Goal: Task Accomplishment & Management: Use online tool/utility

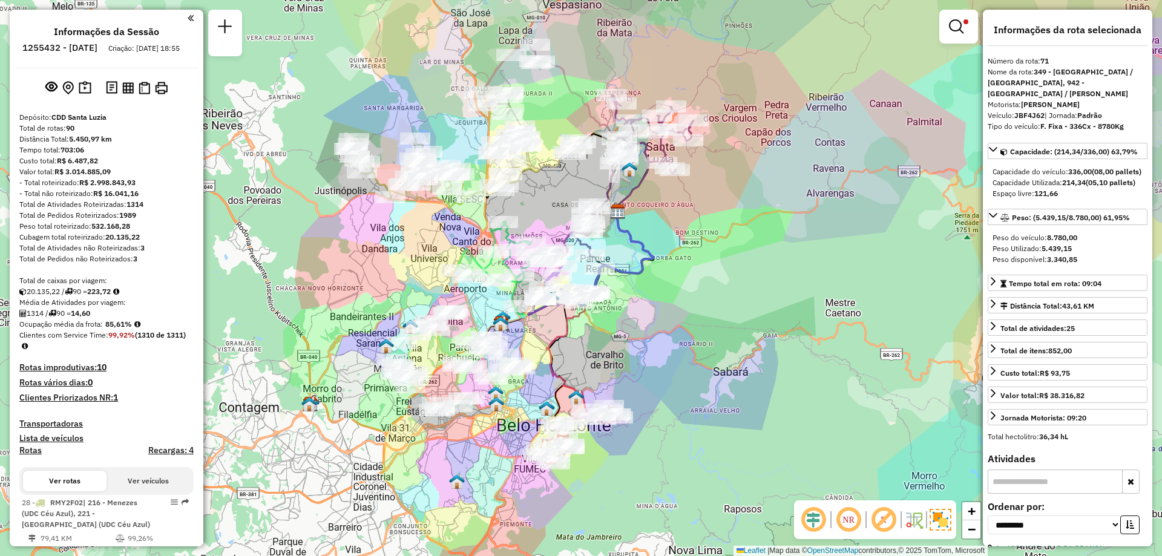
select select "**********"
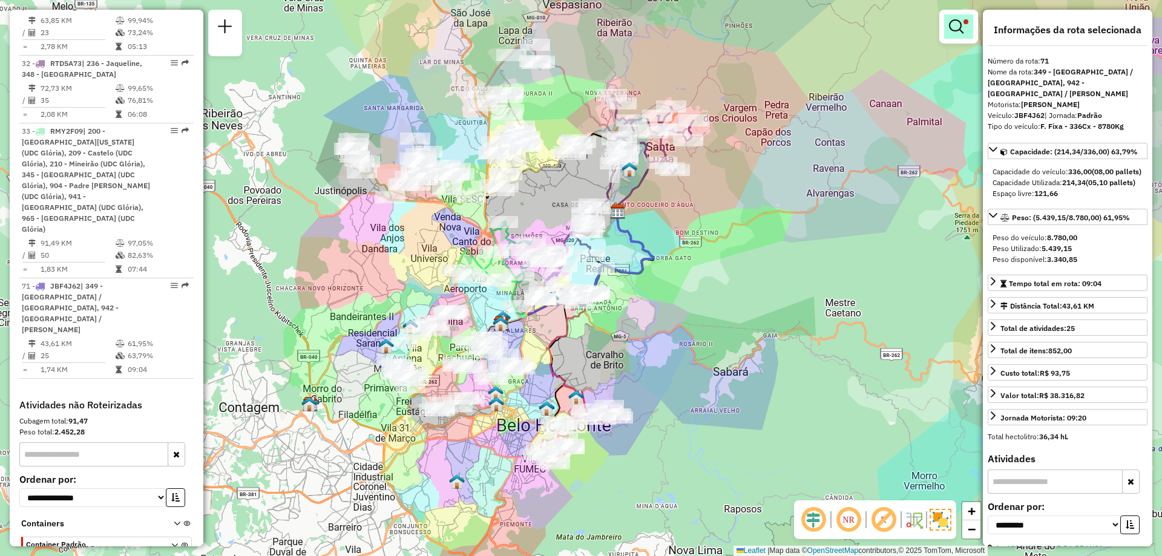
click at [946, 36] on link at bounding box center [958, 27] width 29 height 24
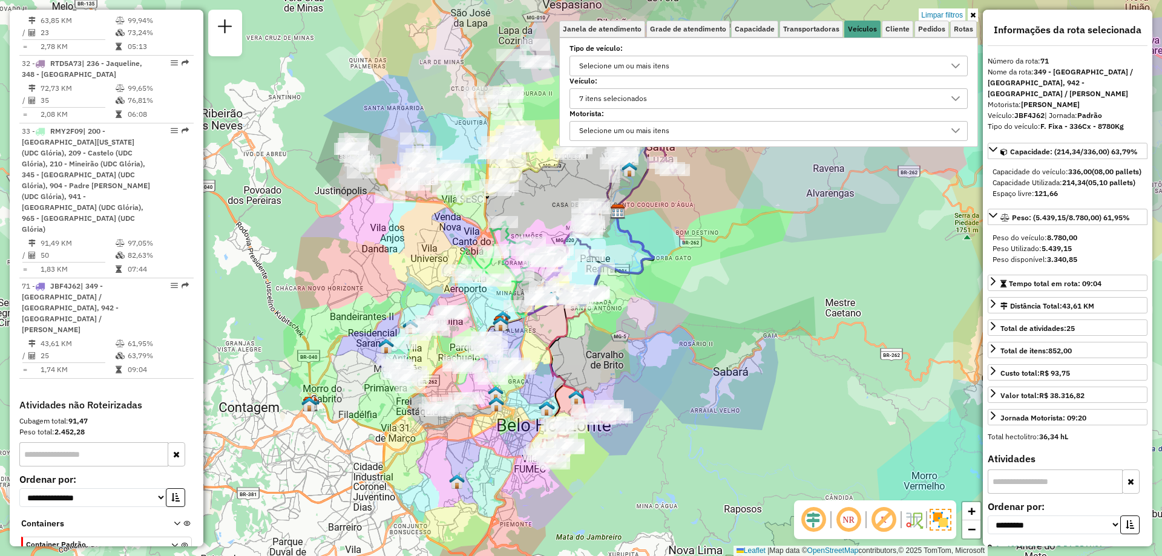
click at [754, 105] on div "7 itens selecionados" at bounding box center [759, 98] width 369 height 19
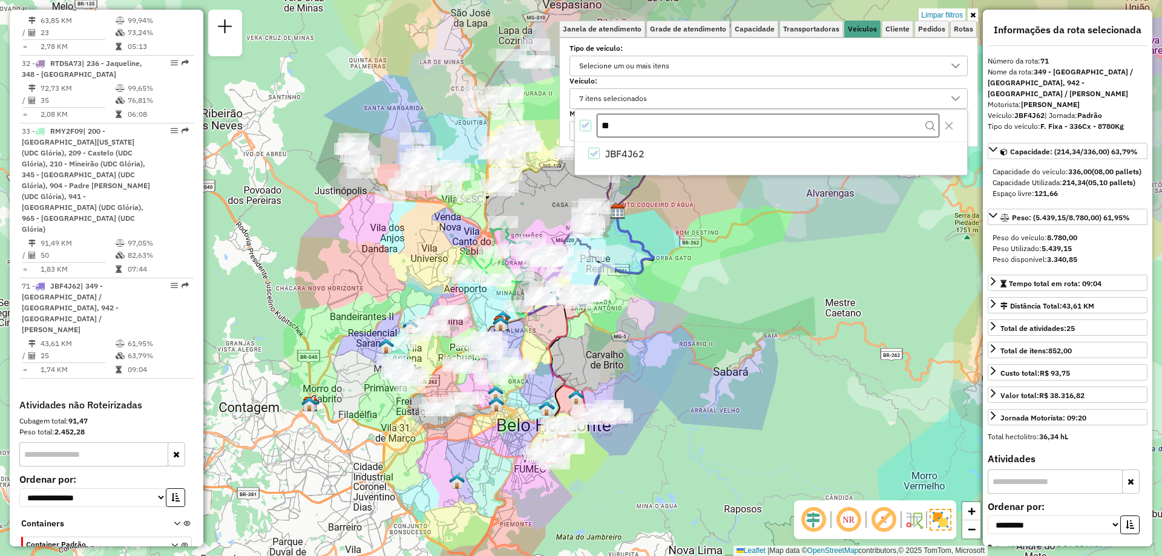
type input "*"
type input "***"
click at [630, 145] on li "FOT3H53" at bounding box center [773, 153] width 387 height 23
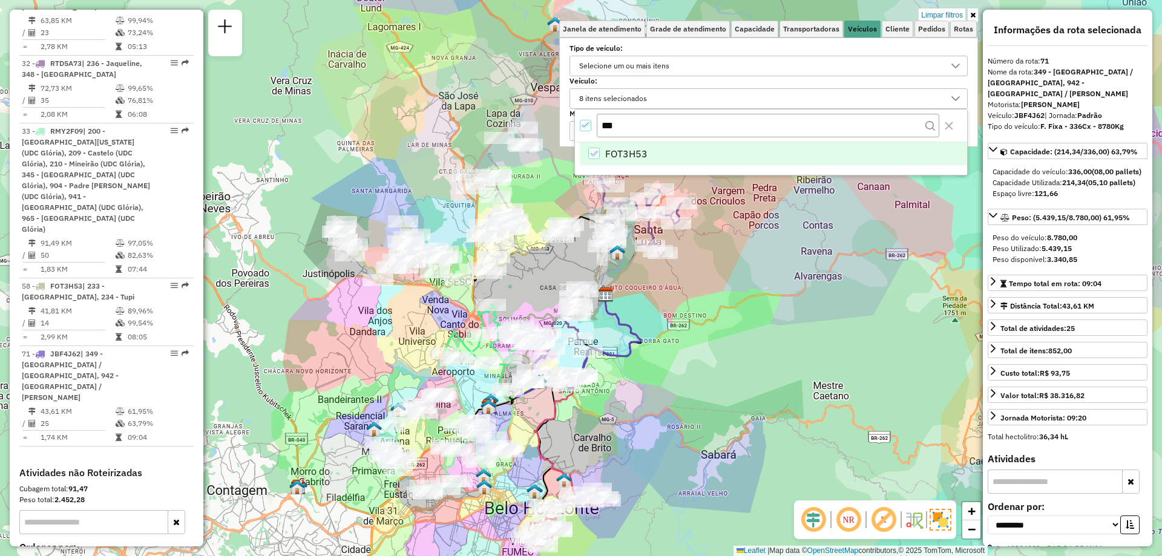
click at [644, 156] on span "FOT3H53" at bounding box center [626, 153] width 42 height 15
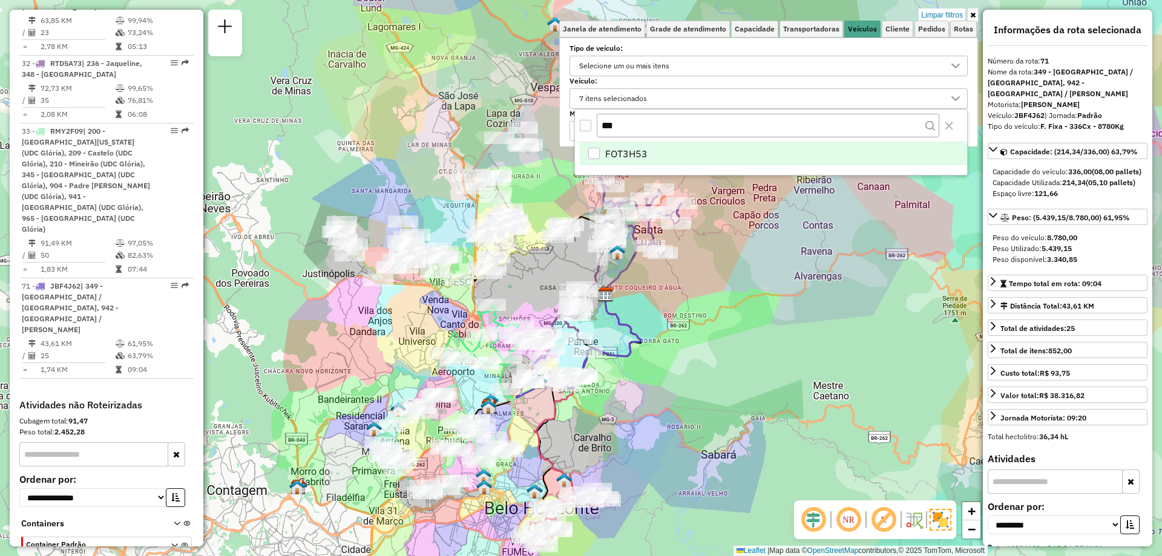
click at [637, 157] on span "FOT3H53" at bounding box center [626, 153] width 42 height 15
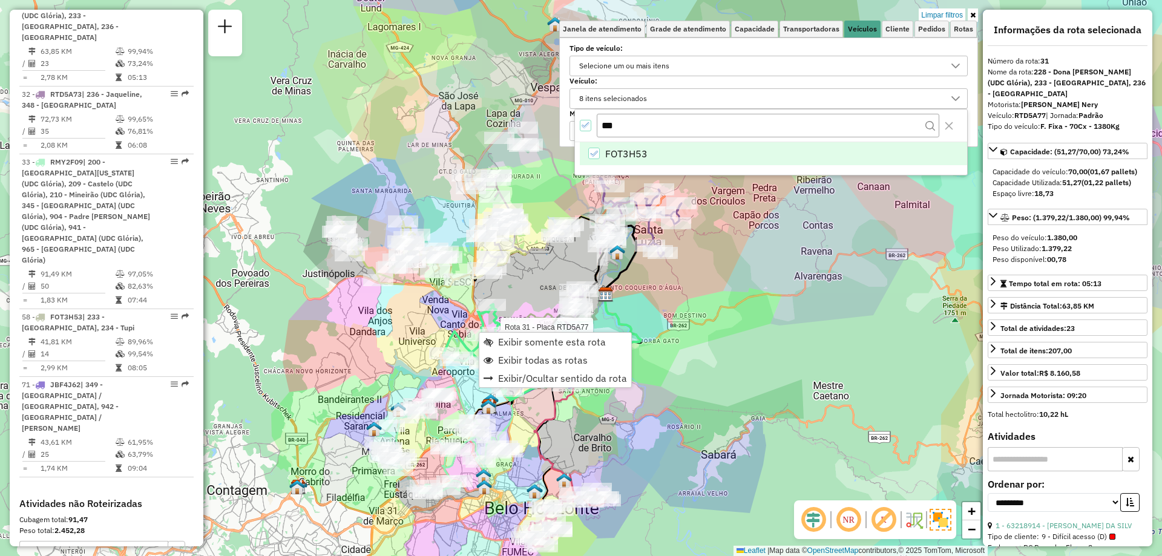
scroll to position [700, 0]
click at [510, 338] on span "Exibir somente esta rota" at bounding box center [552, 342] width 108 height 10
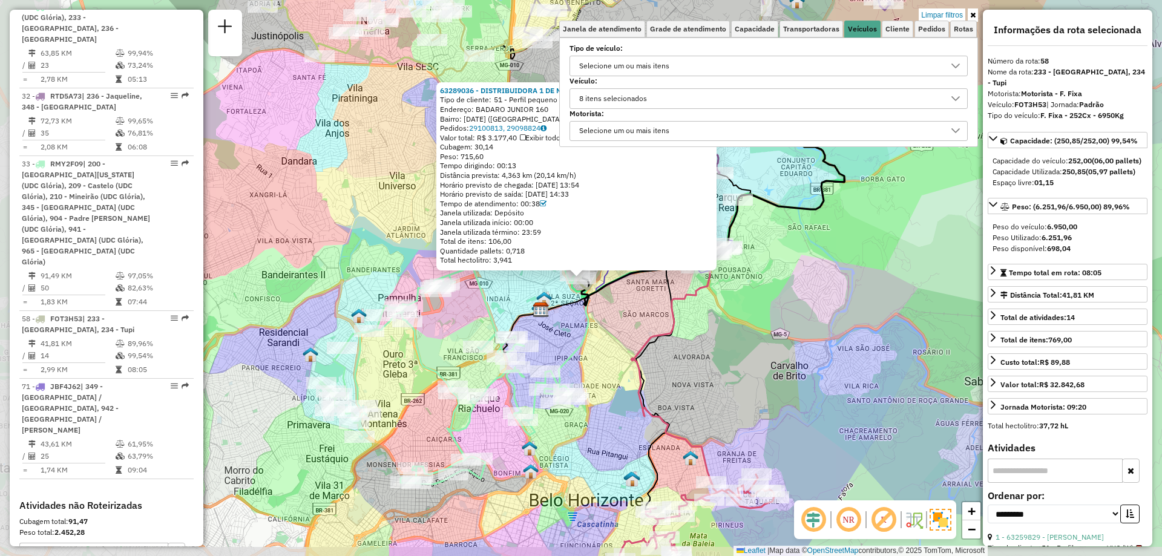
scroll to position [800, 0]
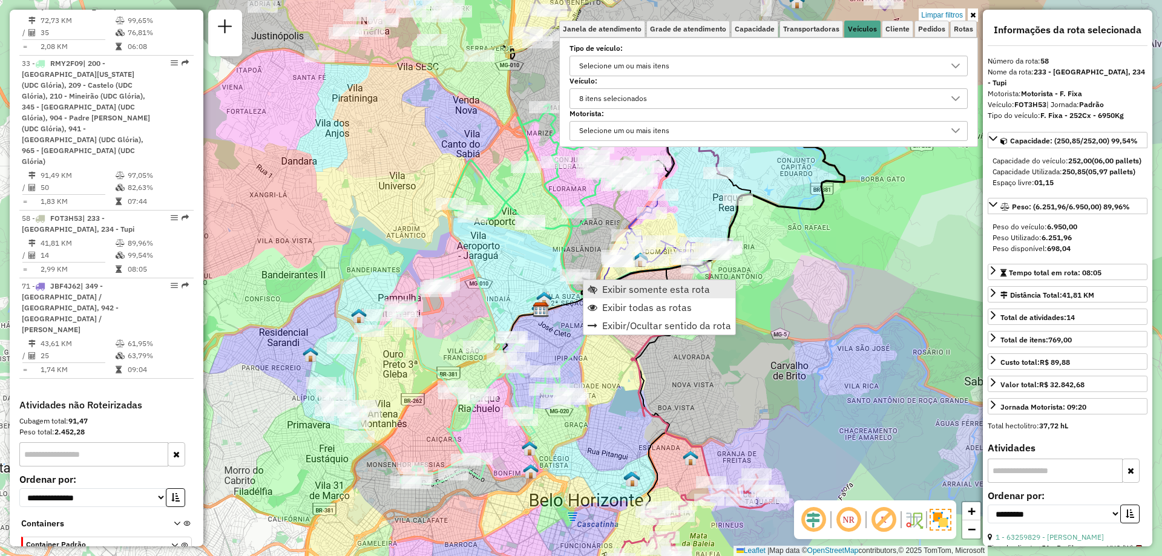
click at [606, 289] on span "Exibir somente esta rota" at bounding box center [656, 289] width 108 height 10
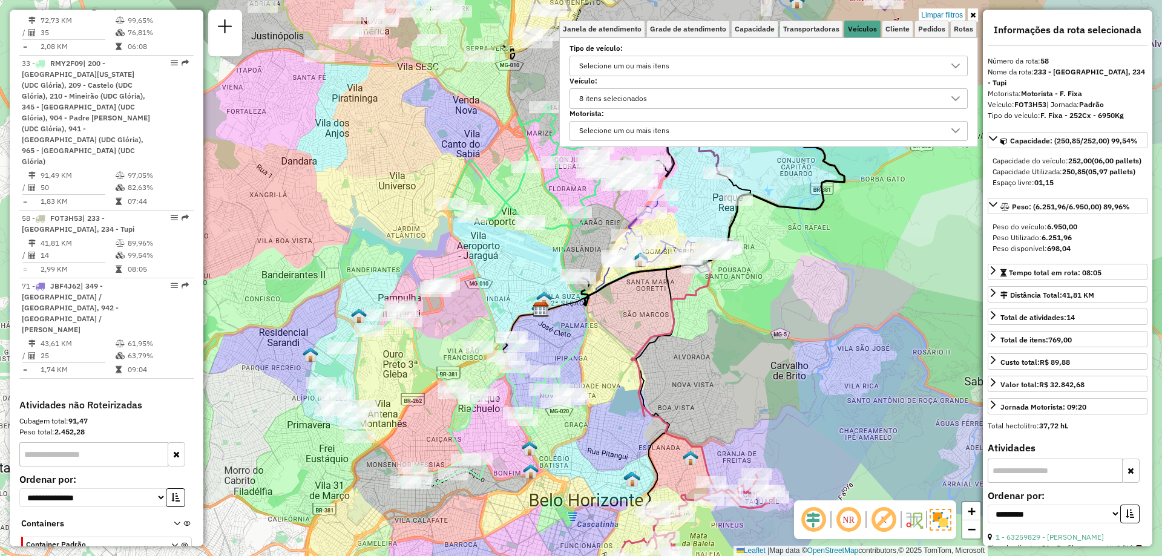
click at [642, 99] on div "8 itens selecionados" at bounding box center [613, 98] width 76 height 19
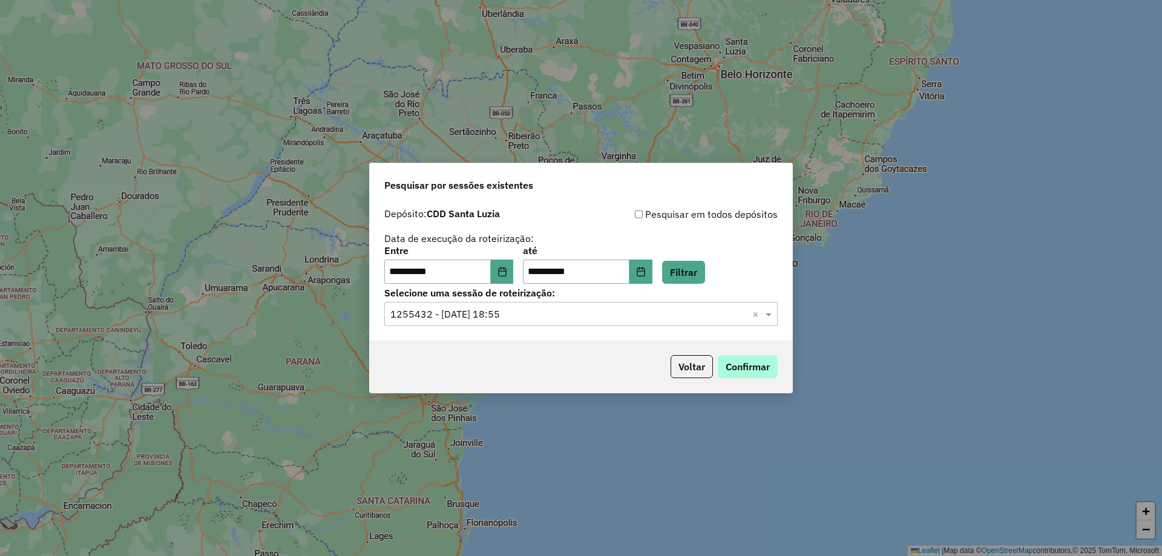
click at [738, 359] on button "Confirmar" at bounding box center [748, 366] width 60 height 23
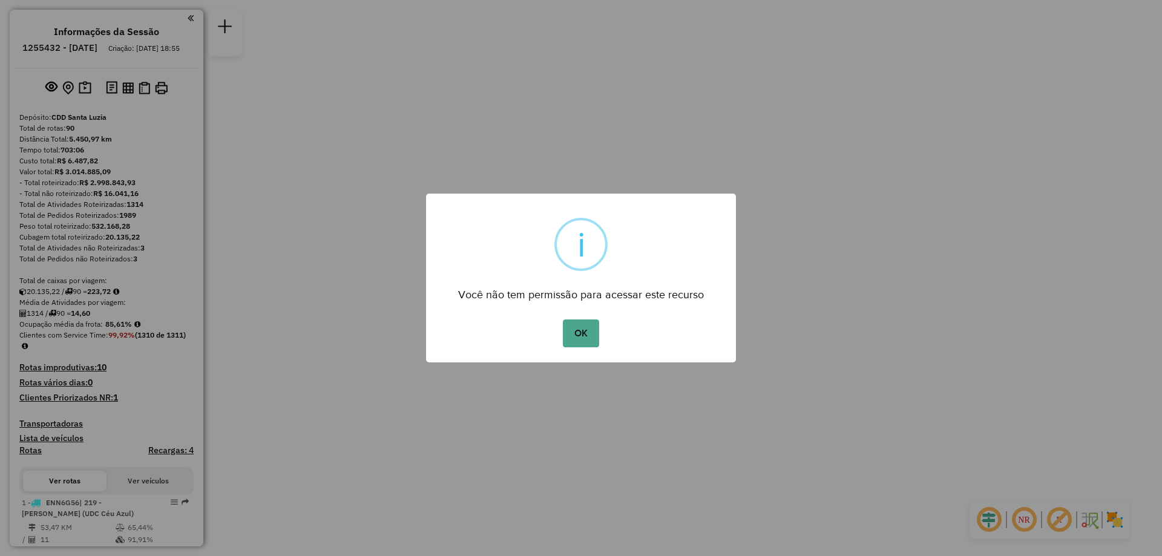
click at [563, 320] on button "OK" at bounding box center [581, 334] width 36 height 28
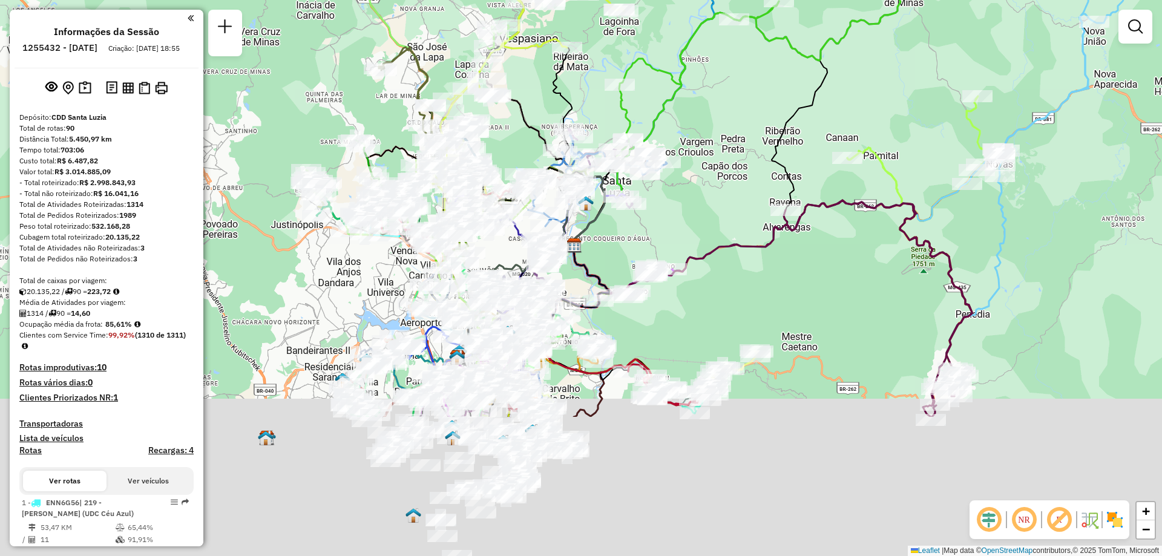
drag, startPoint x: 652, startPoint y: 316, endPoint x: 733, endPoint y: 116, distance: 215.5
click at [733, 116] on div "Janela de atendimento Grade de atendimento Capacidade Transportadoras Veículos …" at bounding box center [581, 278] width 1162 height 556
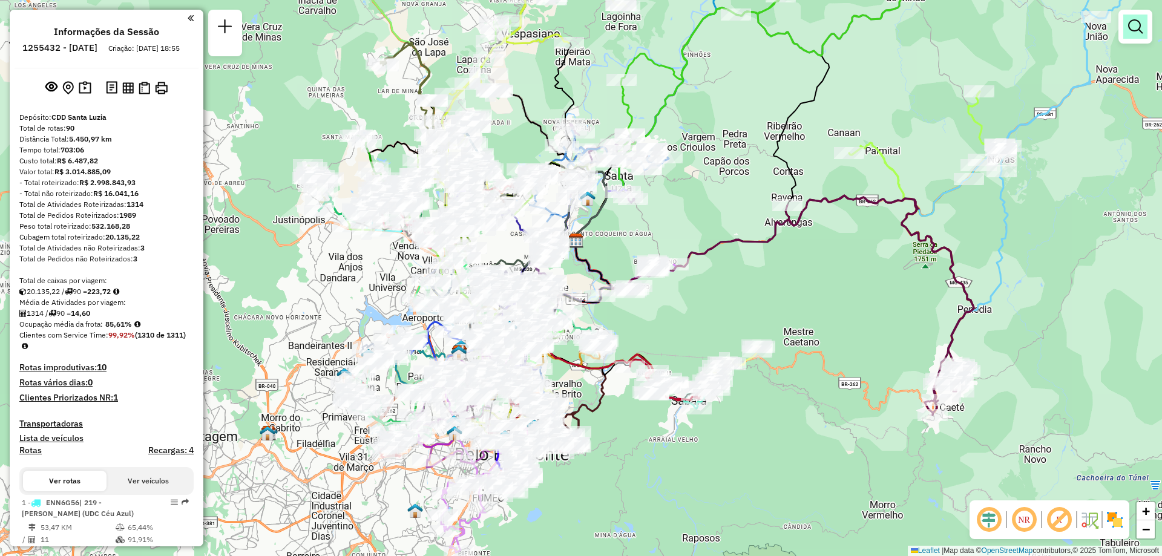
click at [1144, 23] on link at bounding box center [1135, 27] width 24 height 24
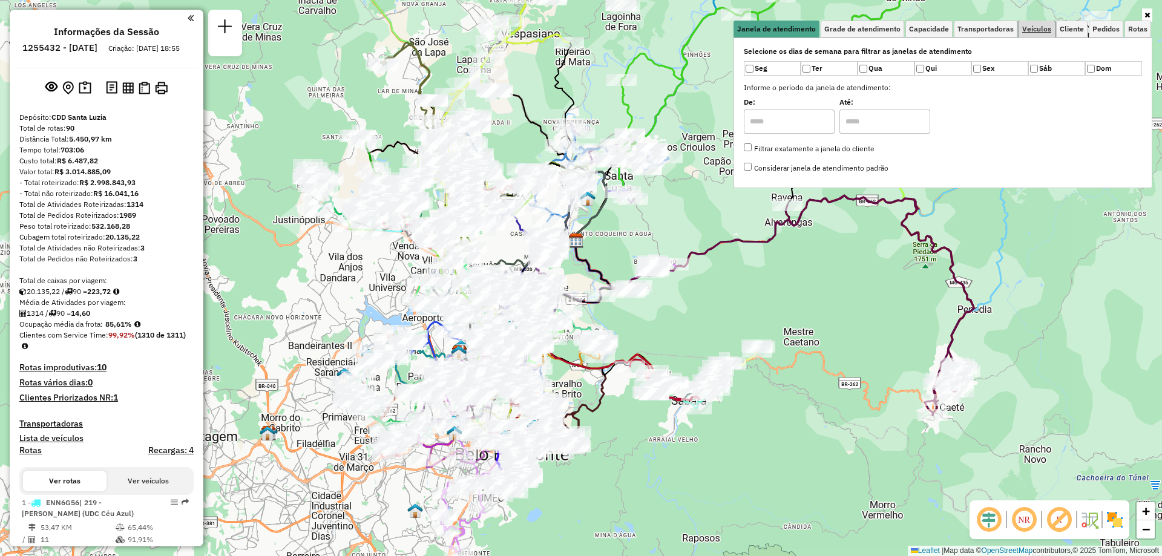
click at [1050, 24] on link "Veículos" at bounding box center [1036, 29] width 36 height 17
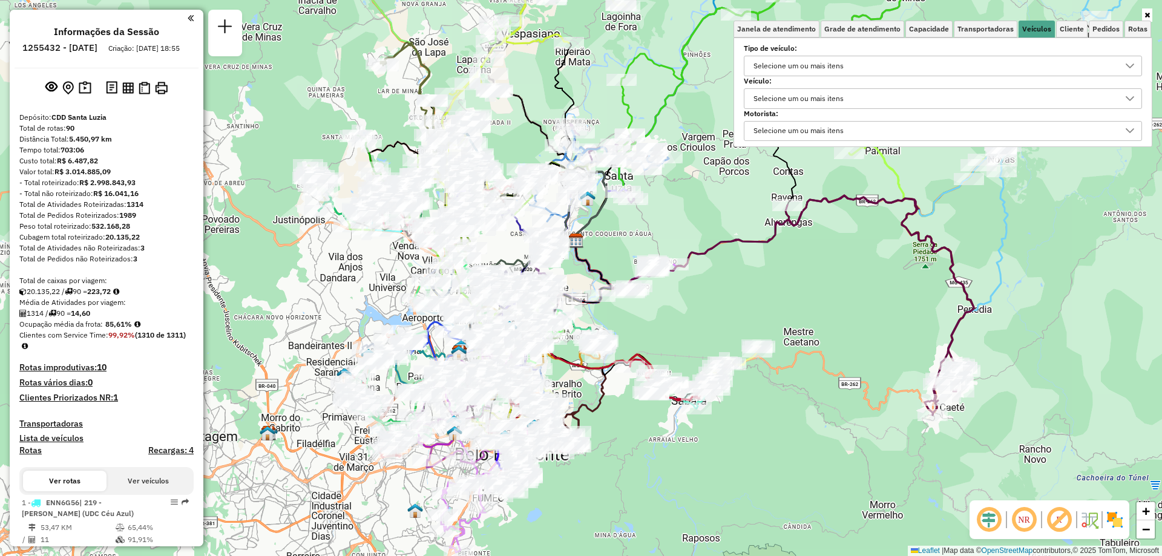
click at [902, 98] on div "Selecione um ou mais itens" at bounding box center [933, 98] width 369 height 19
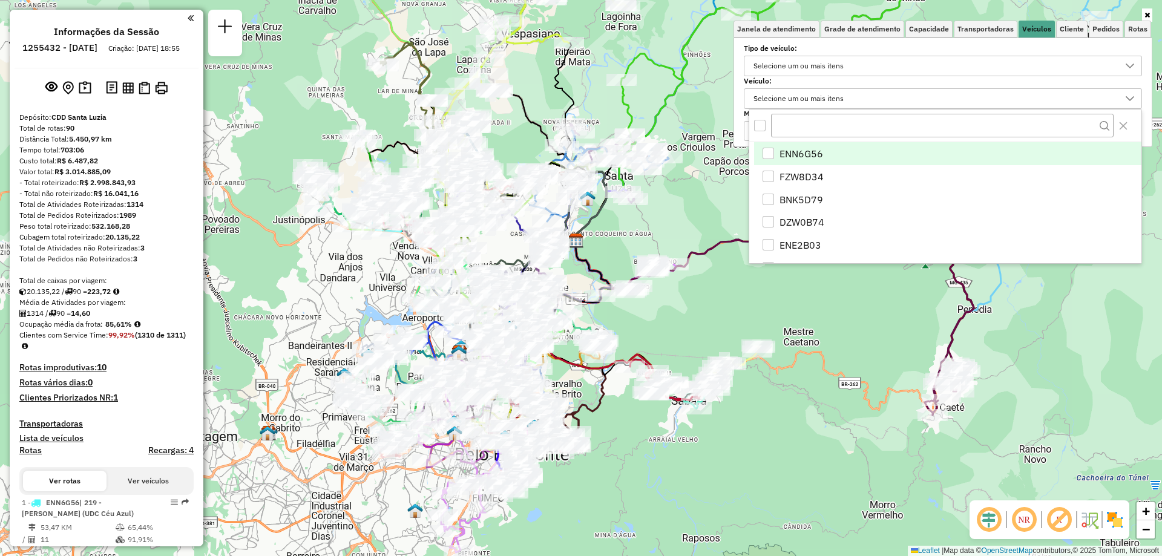
scroll to position [7, 42]
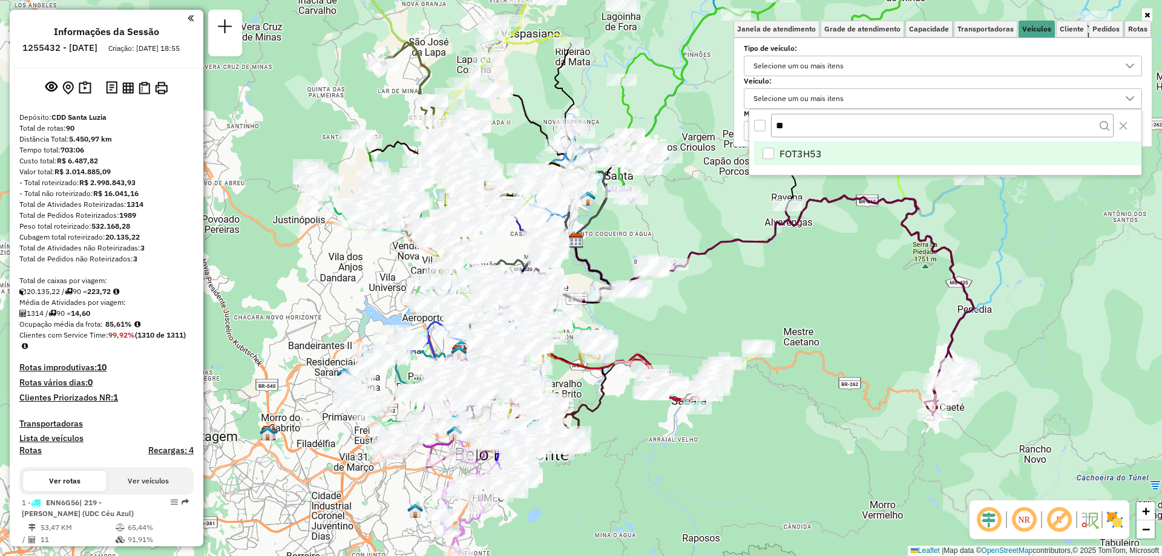
type input "**"
click at [807, 156] on span "FOT3H53" at bounding box center [800, 153] width 42 height 15
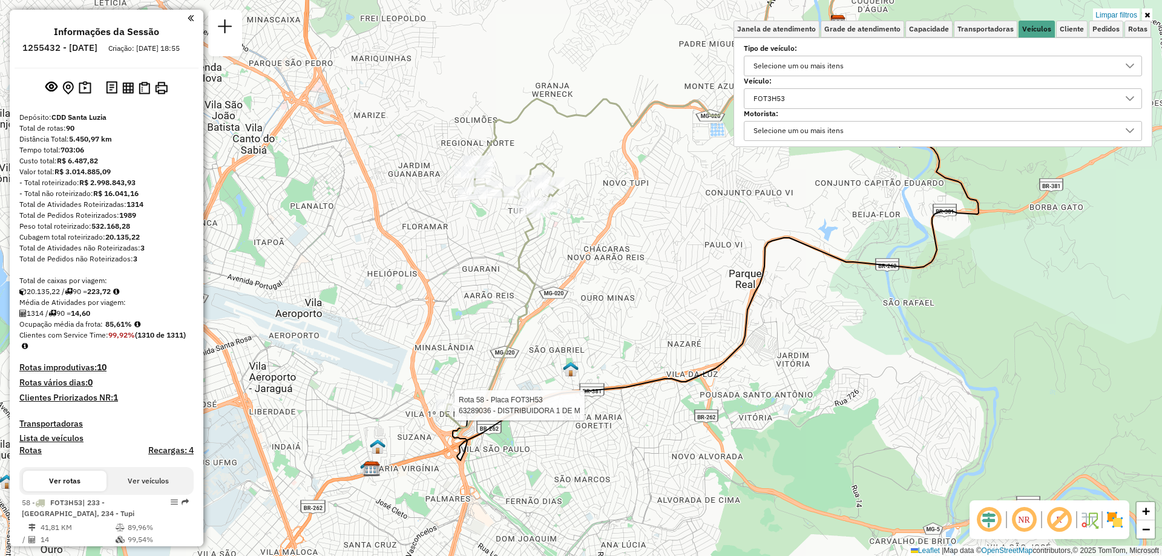
select select "**********"
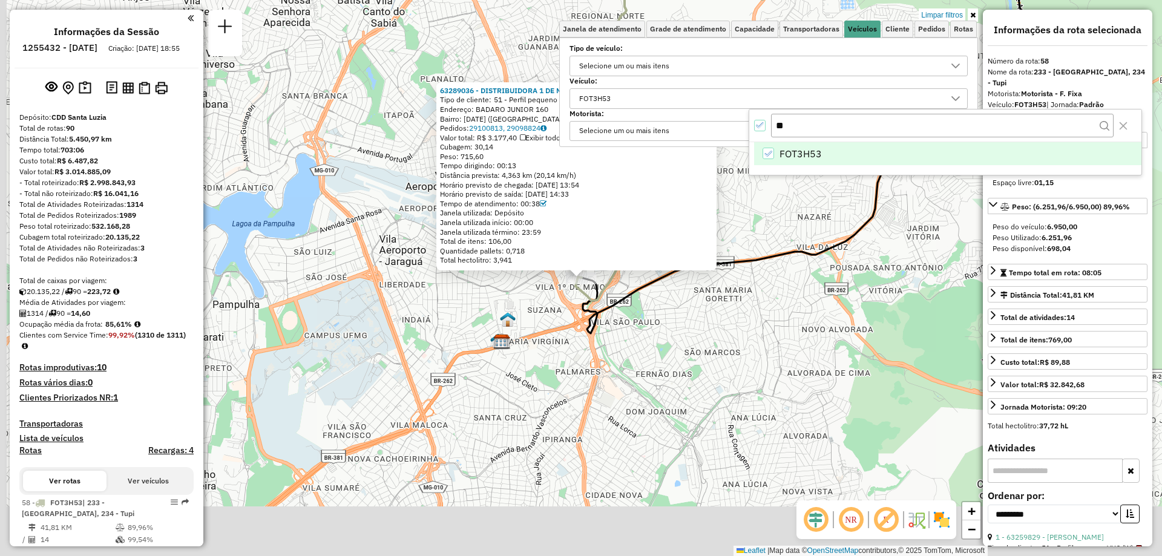
scroll to position [238, 0]
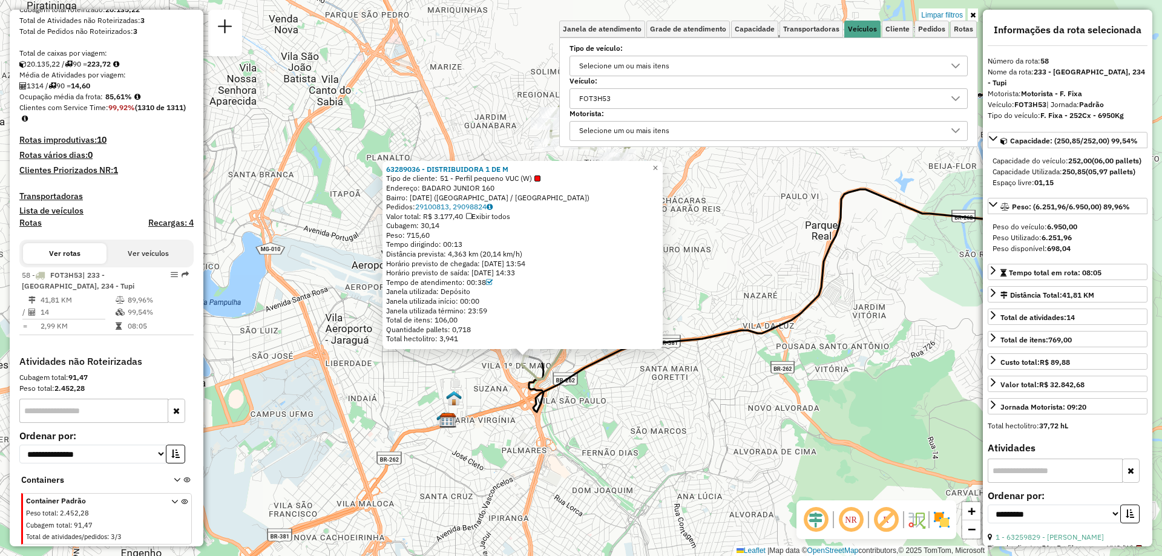
drag, startPoint x: 589, startPoint y: 360, endPoint x: 513, endPoint y: 448, distance: 116.2
click at [513, 448] on div "63289036 - DISTRIBUIDORA 1 DE M Tipo de cliente: 51 - Perfil pequeno VUC (W) En…" at bounding box center [581, 278] width 1162 height 556
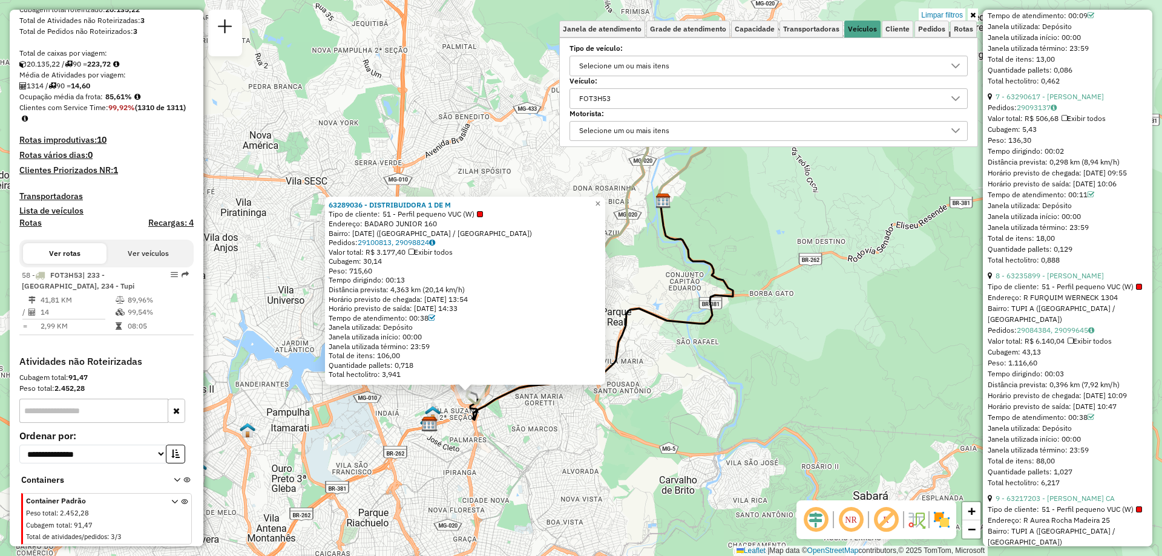
scroll to position [1936, 0]
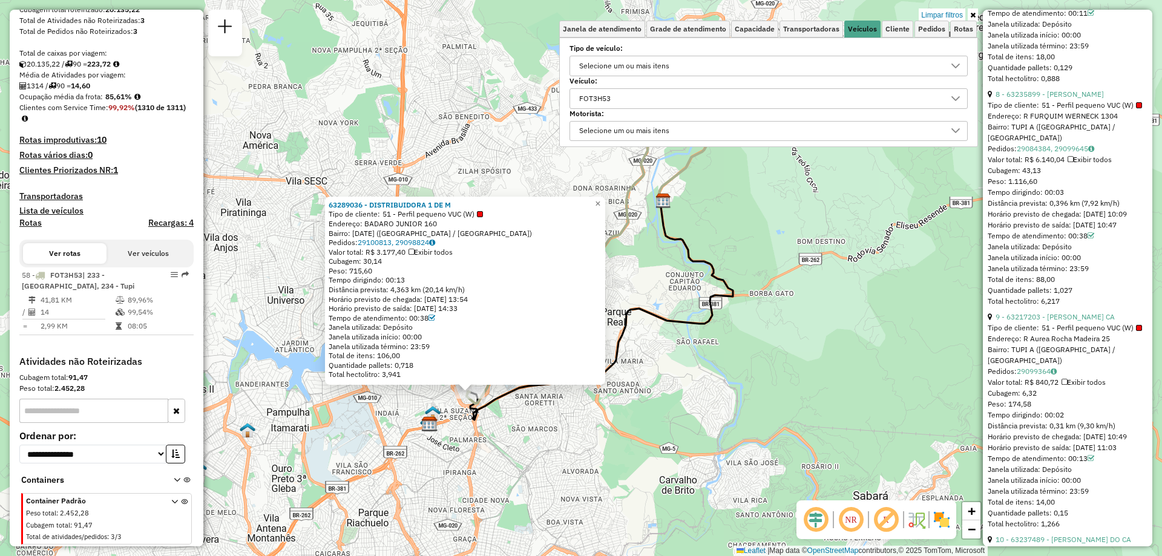
click at [715, 362] on div "63289036 - DISTRIBUIDORA 1 DE M Tipo de cliente: 51 - Perfil pequeno VUC (W) En…" at bounding box center [581, 278] width 1162 height 556
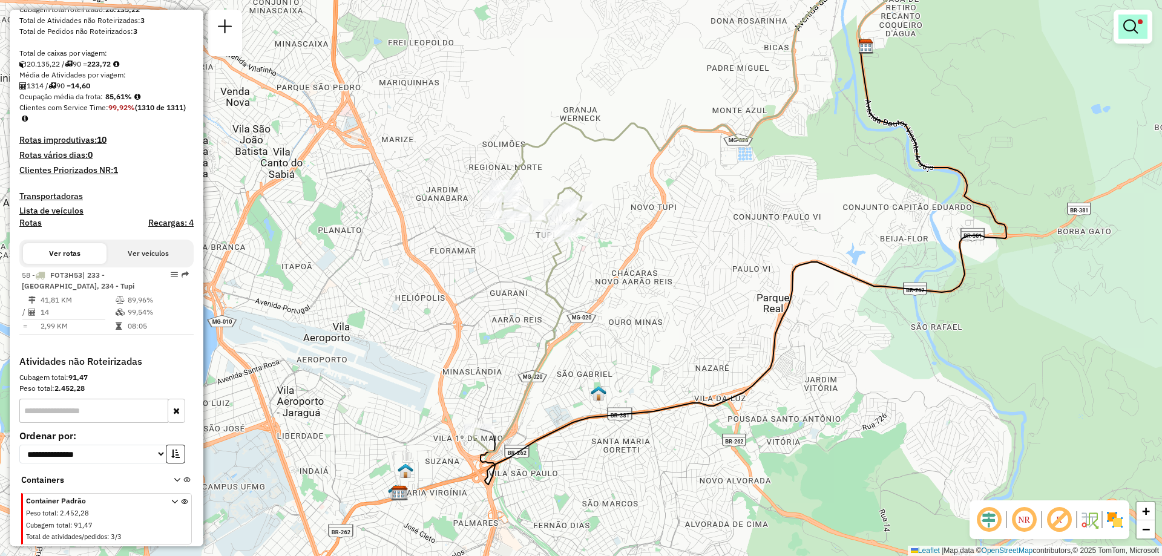
click at [1136, 33] on em at bounding box center [1130, 26] width 15 height 15
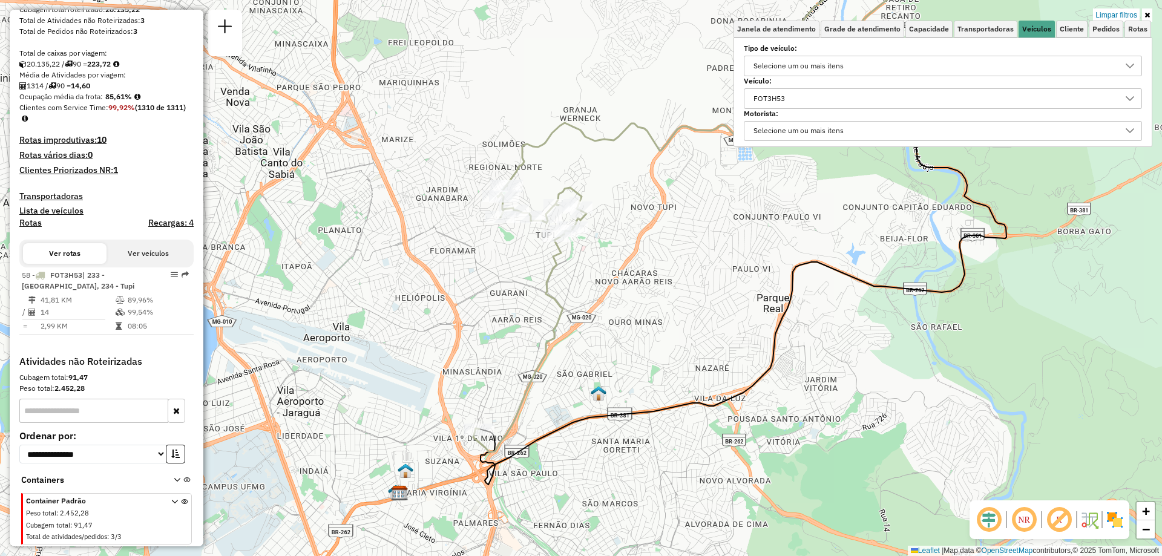
click at [939, 107] on div "FOT3H53" at bounding box center [933, 98] width 369 height 19
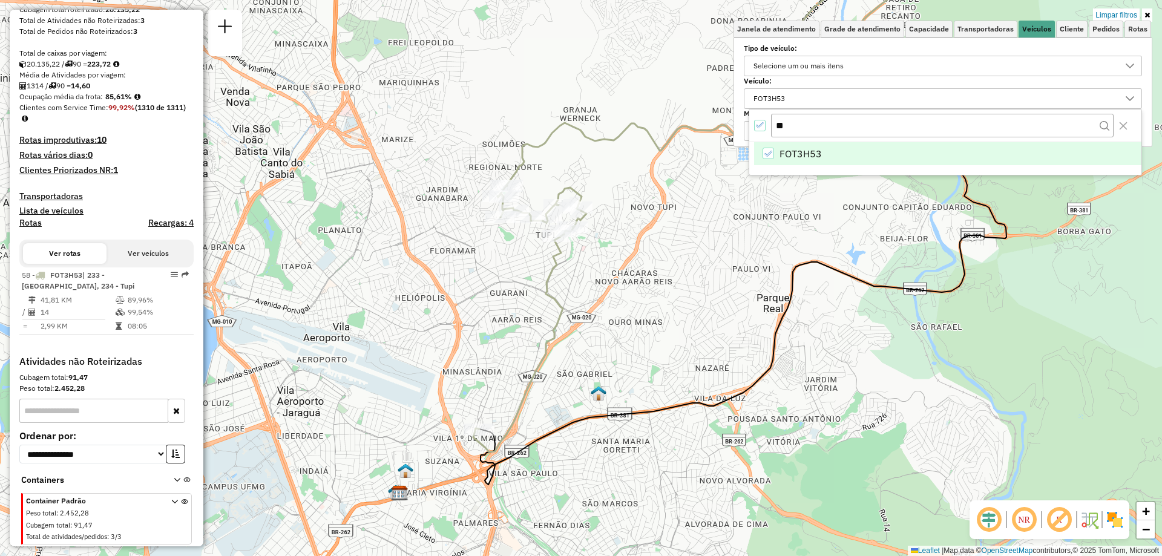
type input "*"
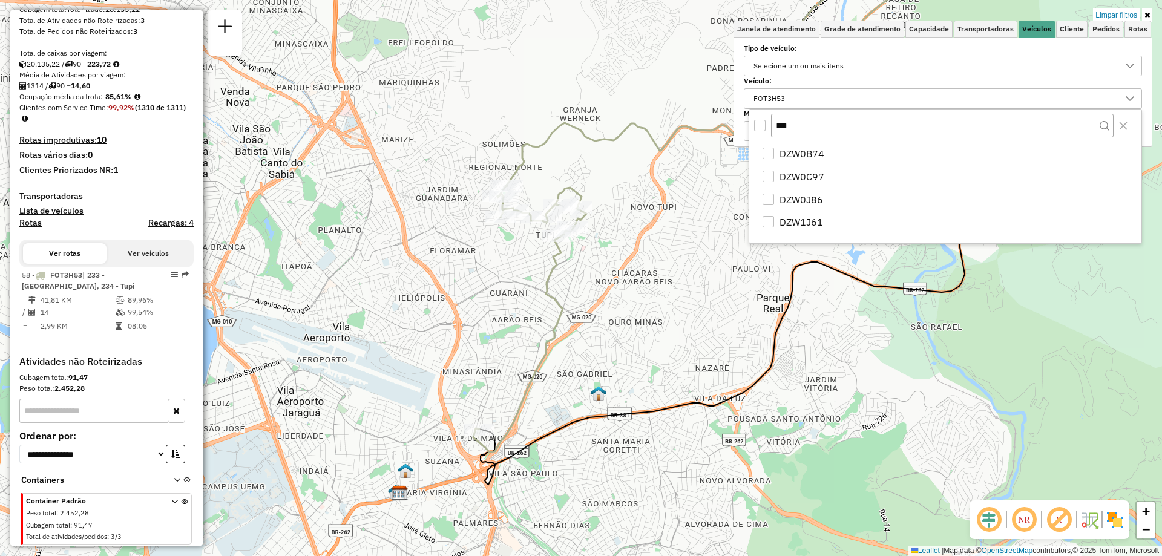
type input "***"
